Goal: Task Accomplishment & Management: Manage account settings

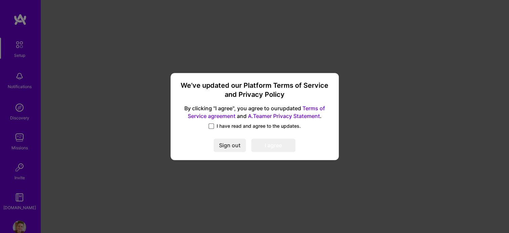
click at [213, 125] on span at bounding box center [211, 125] width 5 height 5
click at [0, 0] on input "I have read and agree to the updates." at bounding box center [0, 0] width 0 height 0
click at [270, 149] on button "I agree" at bounding box center [273, 145] width 44 height 13
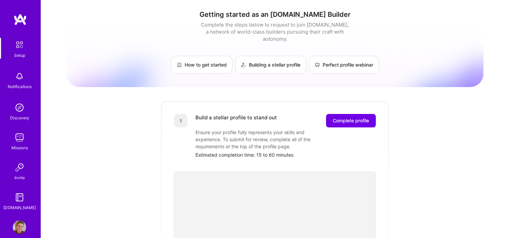
click at [19, 223] on img at bounding box center [19, 227] width 13 height 13
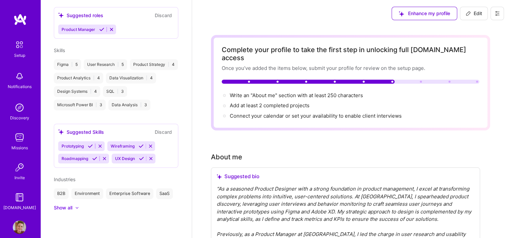
click at [474, 13] on span "Edit" at bounding box center [474, 13] width 16 height 7
select select "US"
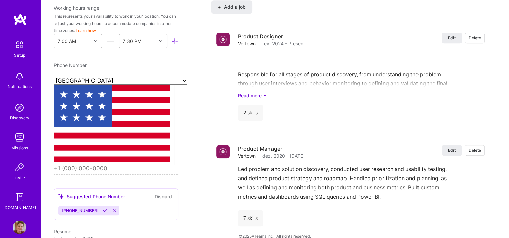
scroll to position [202, 0]
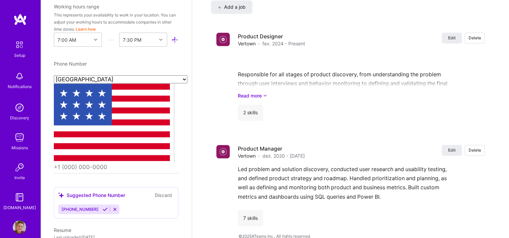
click at [173, 161] on div "Edit photo [PERSON_NAME] Product Designer 2 Years Experience Location This is t…" at bounding box center [115, 119] width 151 height 238
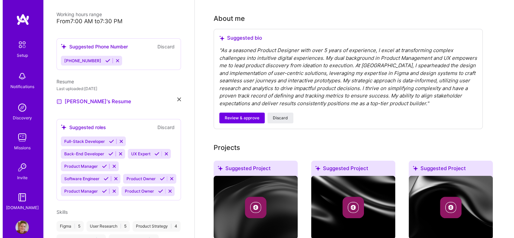
scroll to position [273, 0]
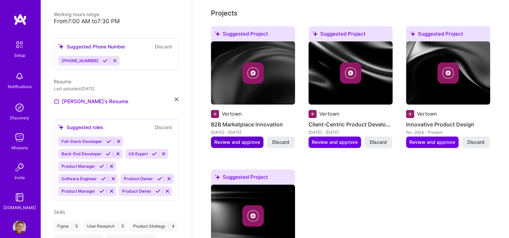
click at [255, 139] on span "Review and approve" at bounding box center [237, 142] width 46 height 7
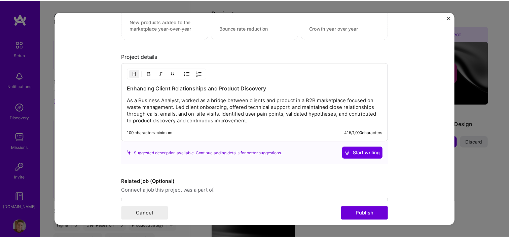
scroll to position [593, 0]
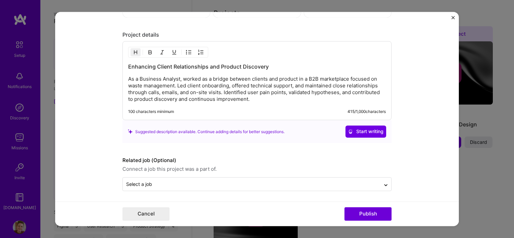
click at [453, 17] on img "Close" at bounding box center [452, 17] width 3 height 3
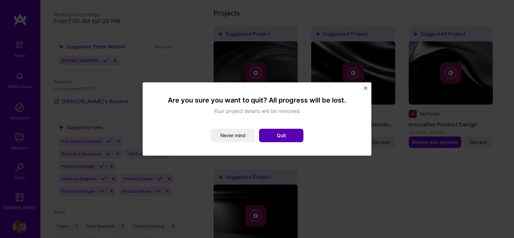
click at [280, 138] on button "Quit" at bounding box center [281, 135] width 44 height 13
